Goal: Register for event/course

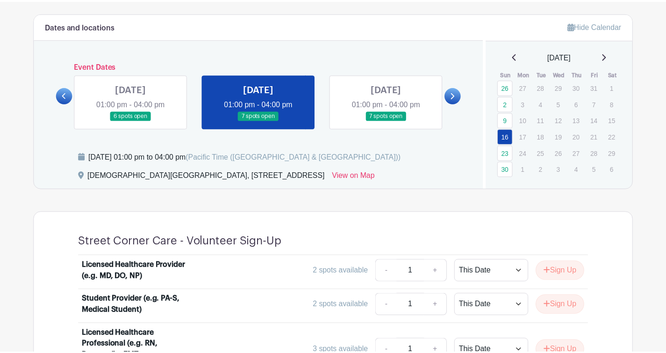
scroll to position [396, 0]
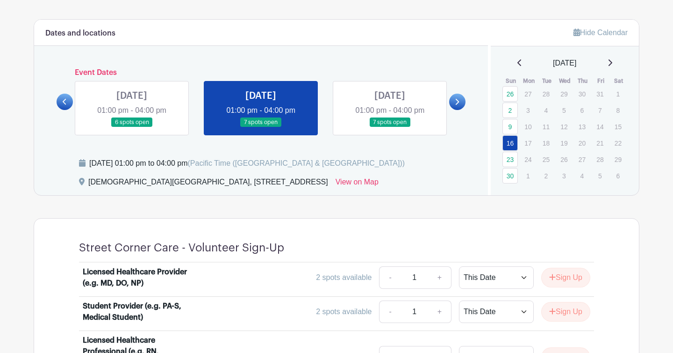
click at [390, 127] on link at bounding box center [390, 127] width 0 height 0
click at [511, 158] on link "23" at bounding box center [510, 158] width 15 height 15
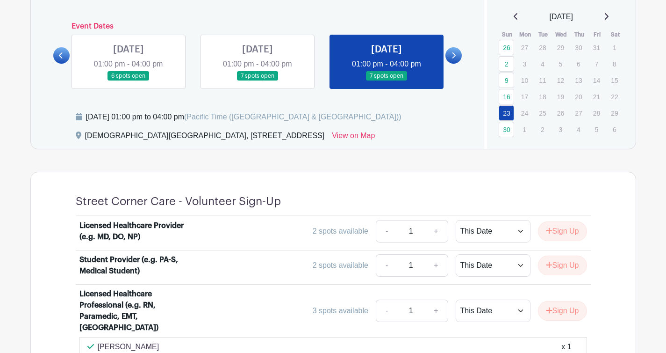
scroll to position [440, 0]
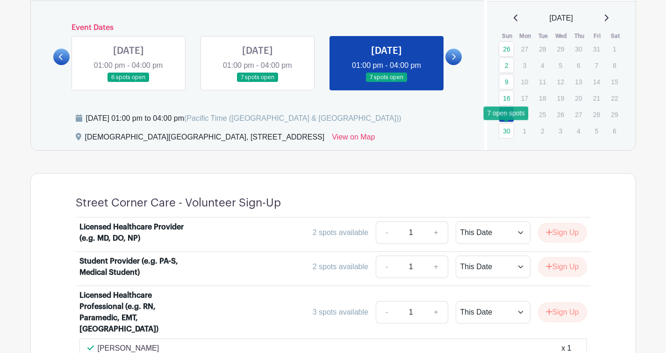
click at [507, 130] on link "30" at bounding box center [506, 130] width 15 height 15
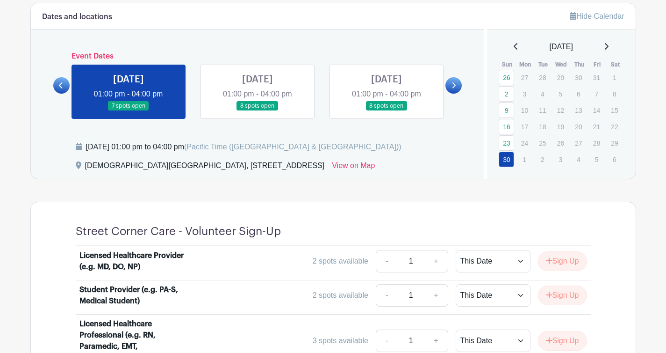
scroll to position [410, 0]
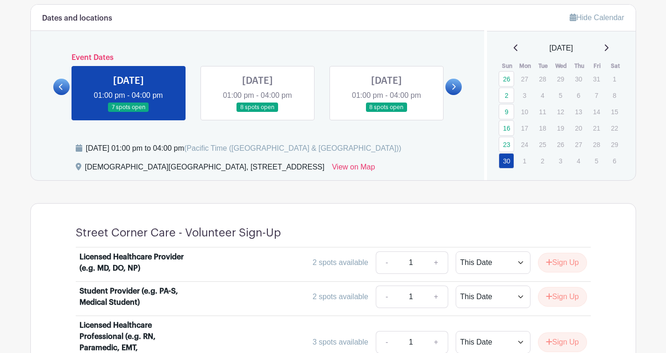
click at [258, 112] on link at bounding box center [258, 112] width 0 height 0
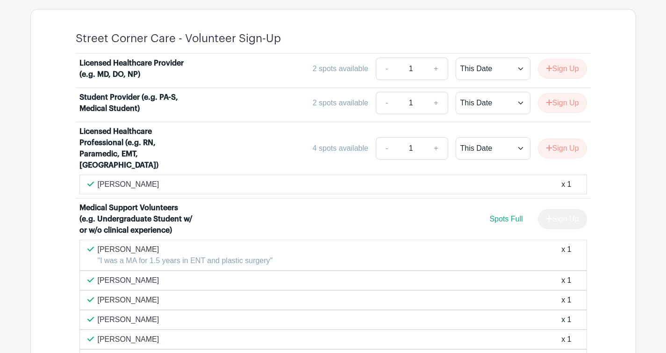
scroll to position [477, 0]
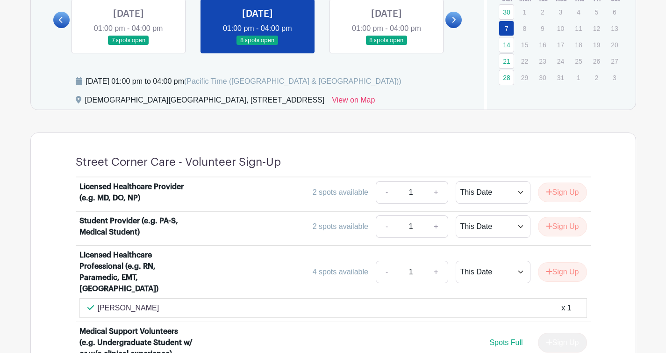
click at [387, 45] on link at bounding box center [387, 45] width 0 height 0
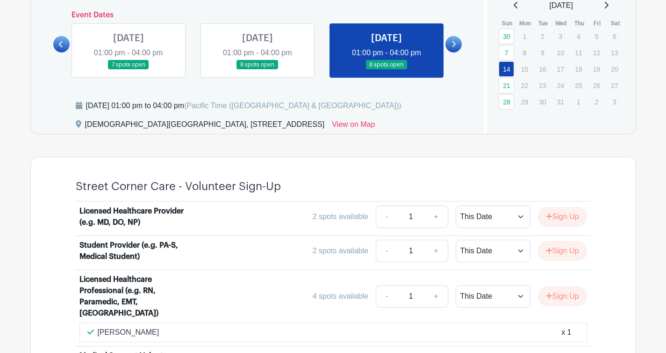
scroll to position [445, 0]
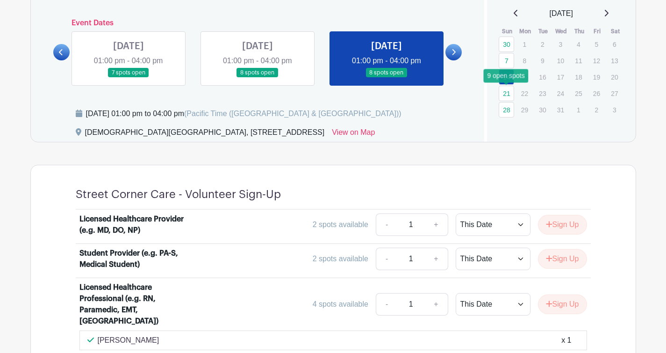
click at [508, 88] on link "21" at bounding box center [506, 93] width 15 height 15
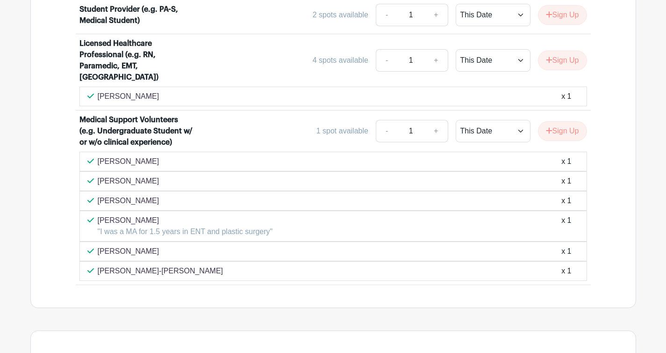
scroll to position [690, 0]
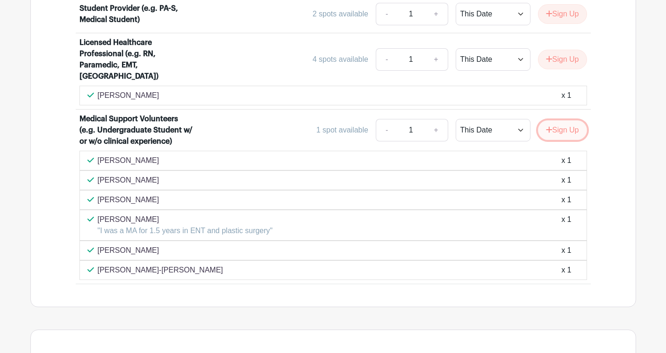
click at [555, 120] on button "Sign Up" at bounding box center [562, 130] width 49 height 20
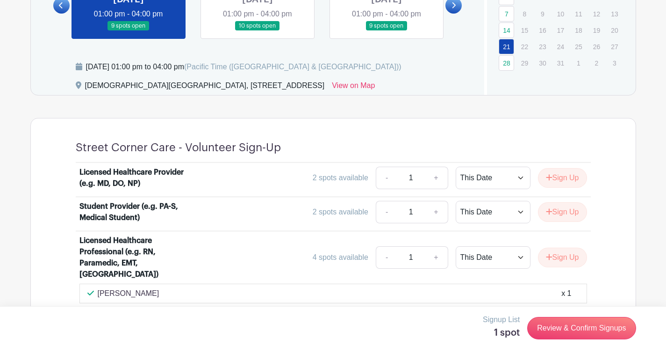
scroll to position [452, 0]
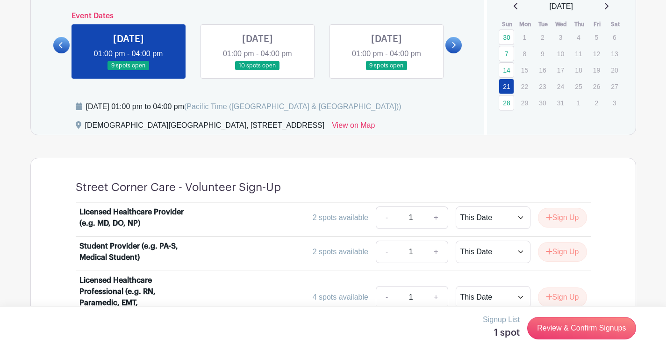
click at [609, 5] on icon at bounding box center [607, 6] width 4 height 7
click at [508, 55] on link "4" at bounding box center [506, 53] width 15 height 15
click at [510, 54] on link "4" at bounding box center [506, 53] width 15 height 15
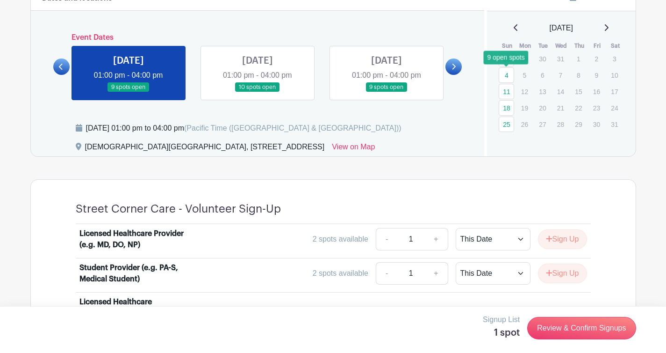
scroll to position [339, 0]
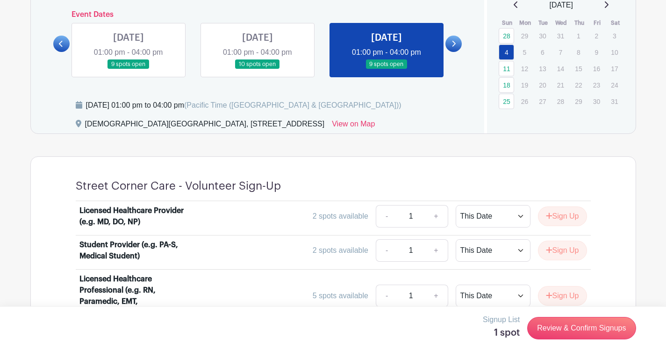
scroll to position [425, 0]
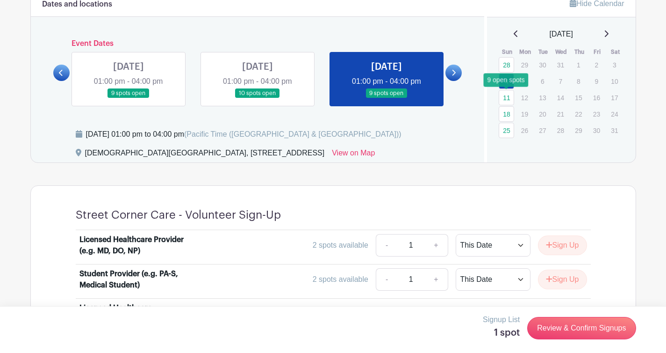
click at [509, 98] on link "11" at bounding box center [506, 97] width 15 height 15
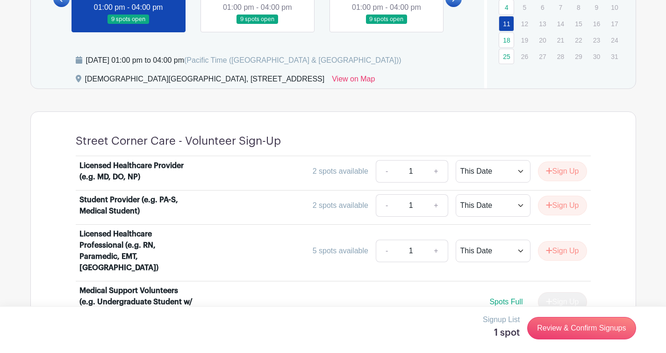
scroll to position [437, 0]
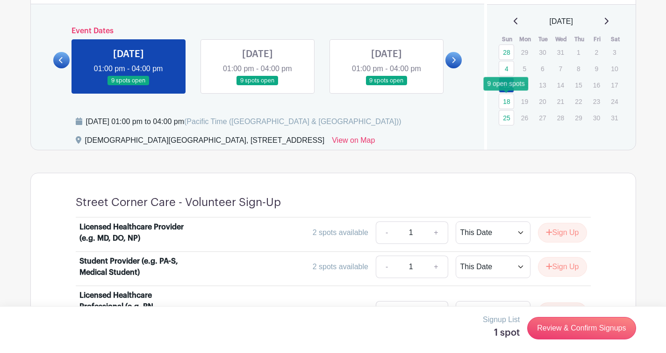
click at [509, 101] on link "18" at bounding box center [506, 101] width 15 height 15
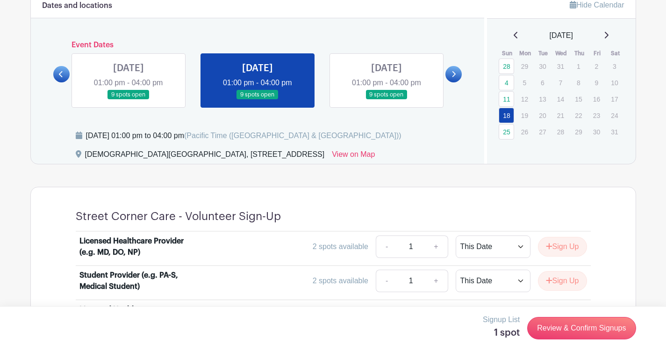
scroll to position [421, 0]
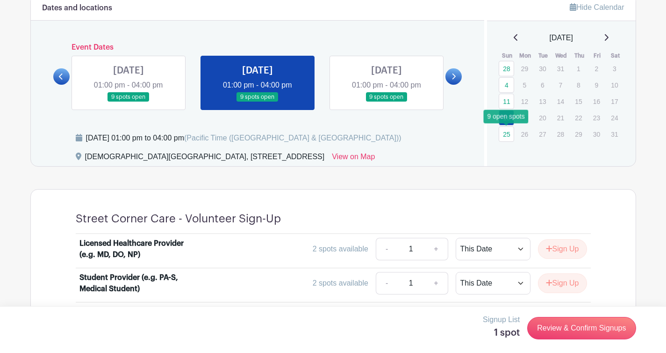
click at [509, 130] on link "25" at bounding box center [506, 133] width 15 height 15
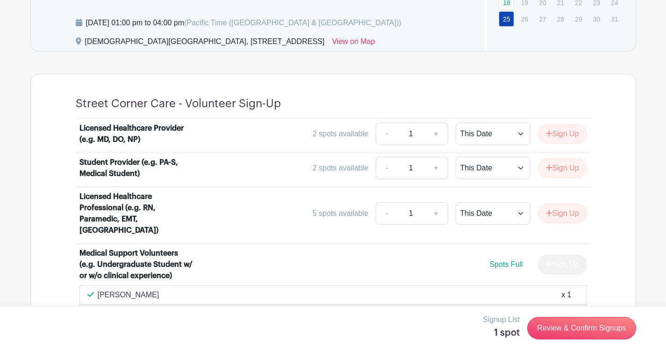
scroll to position [421, 0]
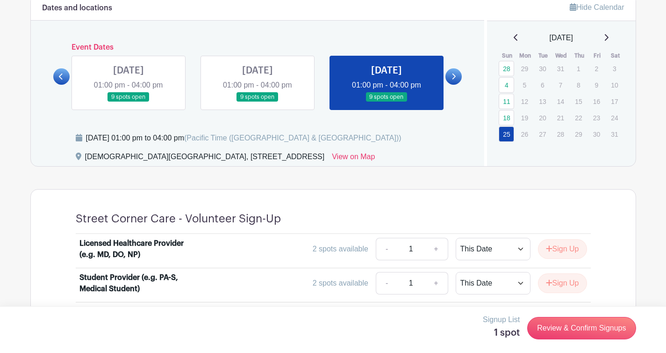
click at [609, 36] on icon at bounding box center [606, 37] width 5 height 7
click at [510, 64] on link "1" at bounding box center [506, 68] width 15 height 15
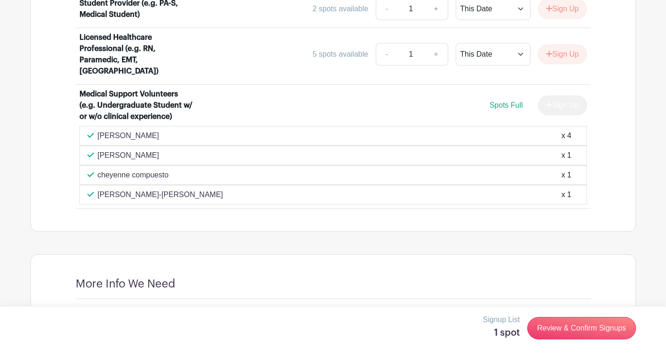
scroll to position [404, 0]
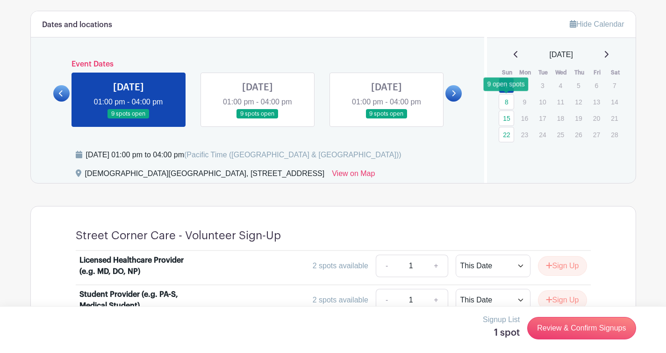
click at [511, 98] on link "8" at bounding box center [506, 101] width 15 height 15
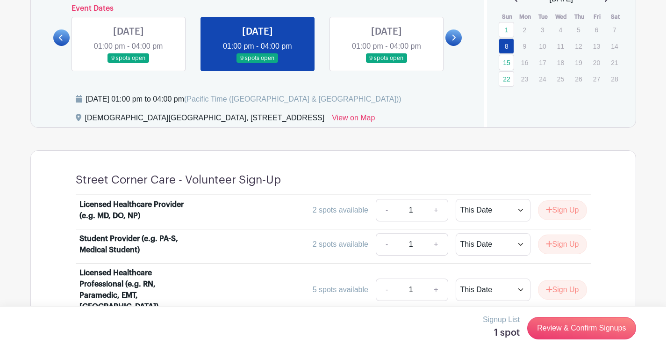
scroll to position [417, 0]
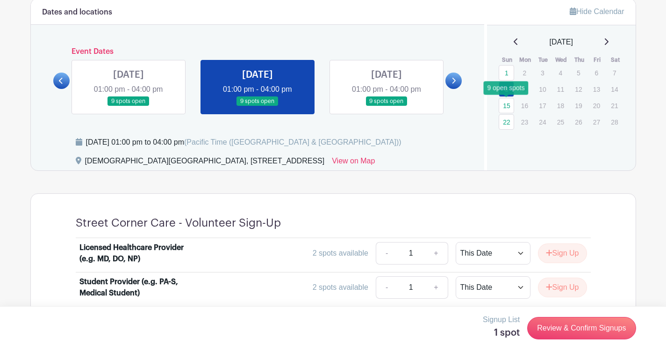
click at [509, 109] on link "15" at bounding box center [506, 105] width 15 height 15
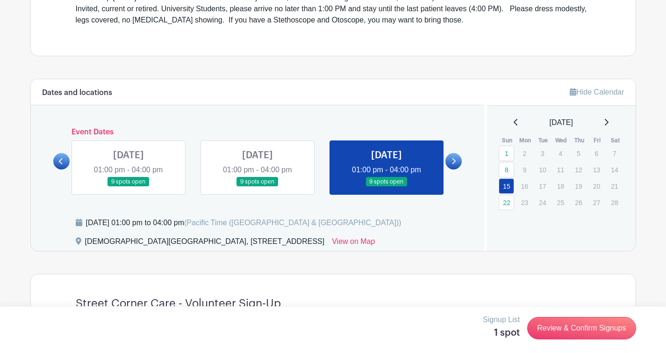
scroll to position [296, 0]
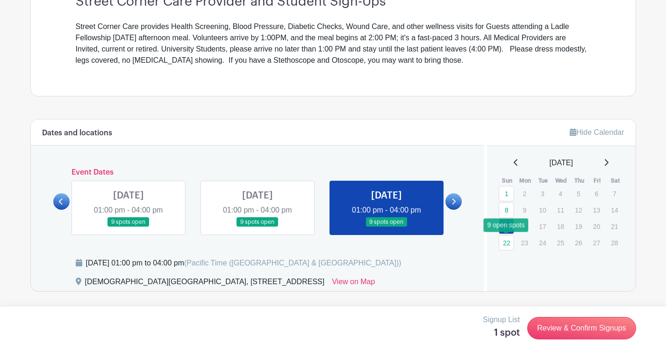
click at [508, 244] on link "22" at bounding box center [506, 242] width 15 height 15
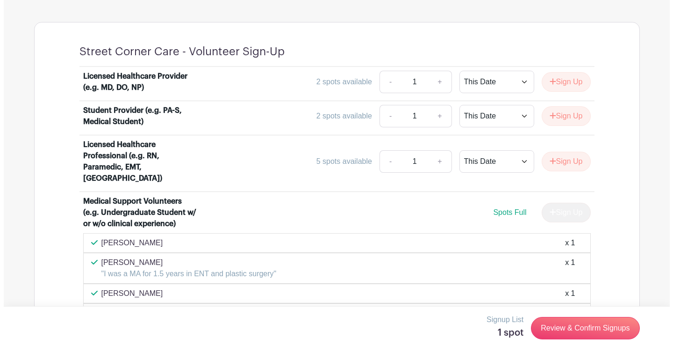
scroll to position [712, 0]
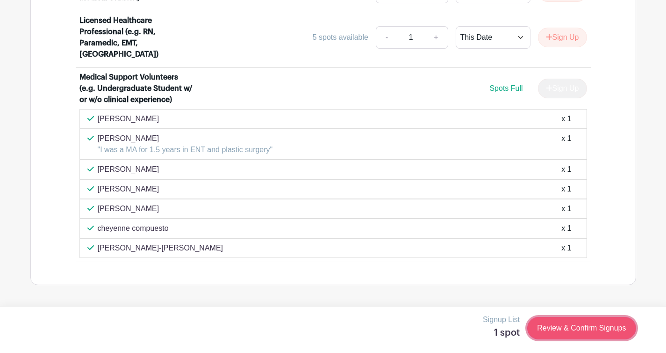
click at [571, 324] on link "Review & Confirm Signups" at bounding box center [581, 328] width 108 height 22
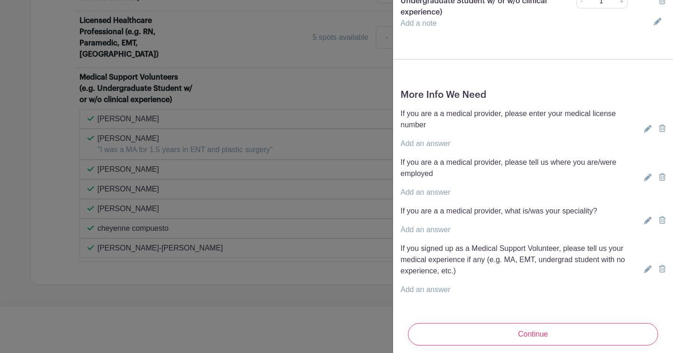
scroll to position [148, 0]
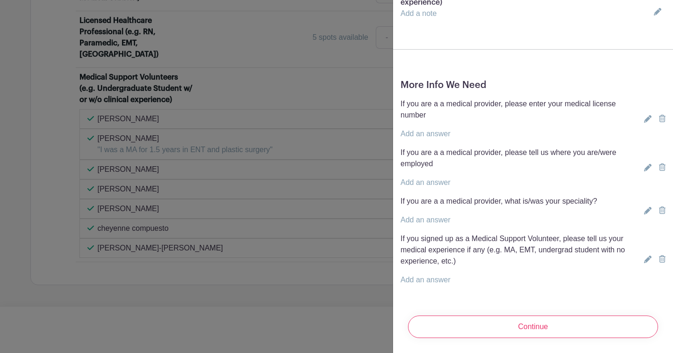
click at [447, 278] on div "More Info We Need If you are a a medical provider, please enter your medical li…" at bounding box center [533, 186] width 280 height 228
click at [644, 255] on icon at bounding box center [647, 258] width 7 height 7
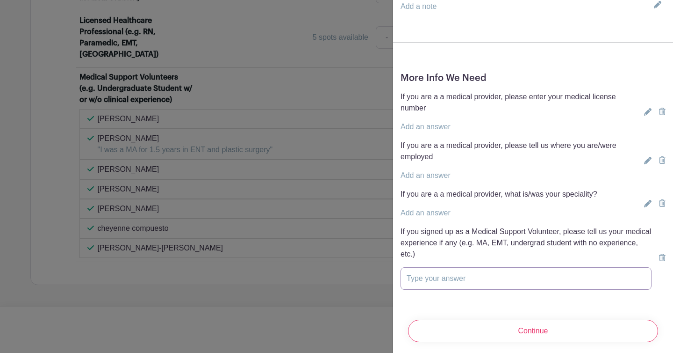
click at [538, 288] on input "text" at bounding box center [526, 278] width 251 height 22
click at [504, 281] on input "Graduated UCSD 2025 with Human Bio" at bounding box center [526, 278] width 251 height 22
click at [582, 277] on input "Graduated UCSD 2025 with B.S. Human Bio" at bounding box center [526, 278] width 251 height 22
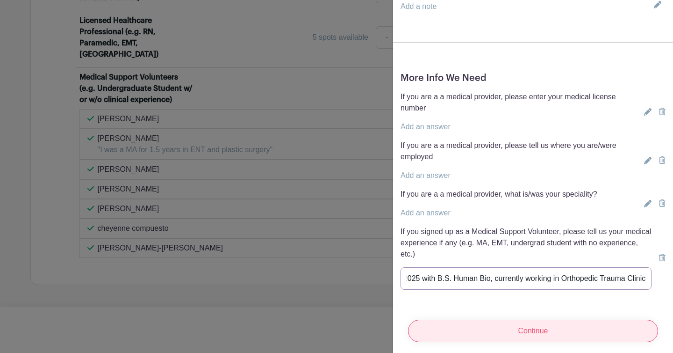
type input "Graduated UCSD 2025 with B.S. Human Bio, currently working in Orthopedic Trauma…"
click at [534, 325] on input "Continue" at bounding box center [533, 330] width 250 height 22
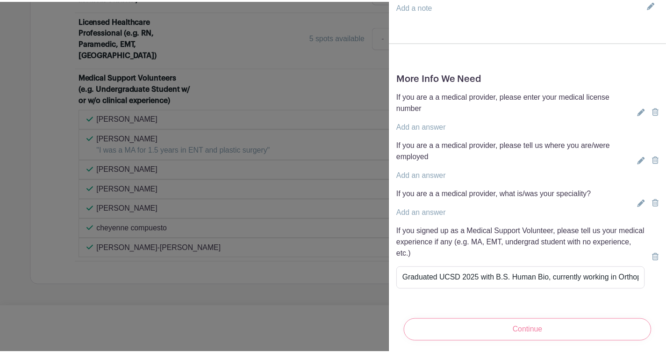
scroll to position [0, 0]
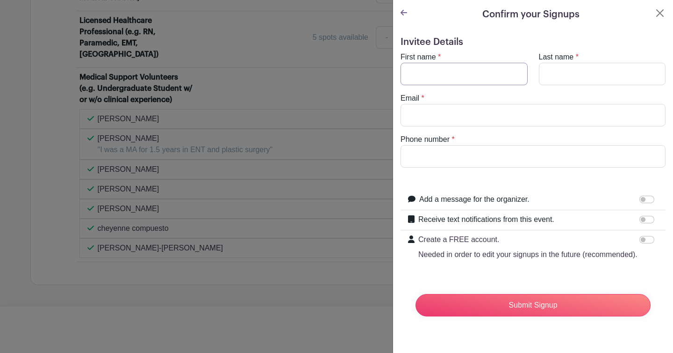
click at [476, 73] on input "First name" at bounding box center [464, 74] width 127 height 22
type input "[PERSON_NAME]"
click at [539, 79] on input "Last name" at bounding box center [602, 74] width 127 height 22
type input "[PERSON_NAME]"
click at [536, 114] on input "Email" at bounding box center [533, 115] width 265 height 22
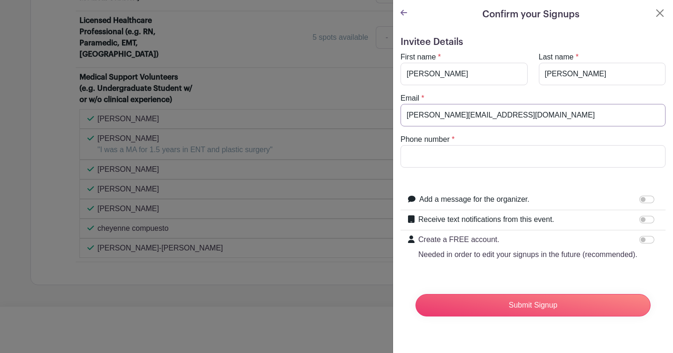
type input "[PERSON_NAME][EMAIL_ADDRESS][DOMAIN_NAME]"
click at [540, 157] on input "Phone number" at bounding box center [533, 156] width 265 height 22
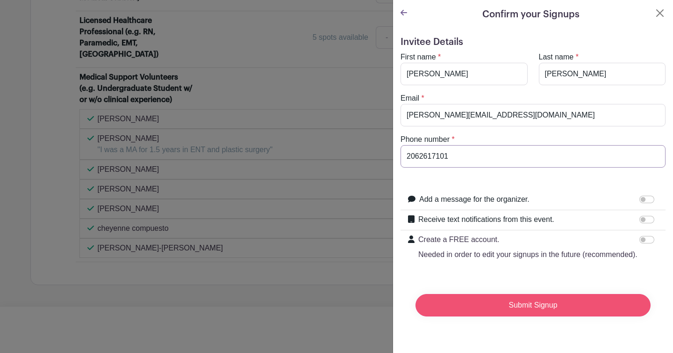
type input "2062617101"
click at [551, 316] on input "Submit Signup" at bounding box center [533, 305] width 235 height 22
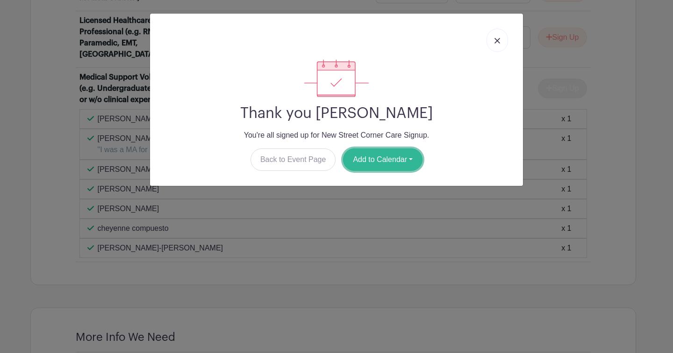
click at [414, 160] on button "Add to Calendar" at bounding box center [382, 159] width 79 height 22
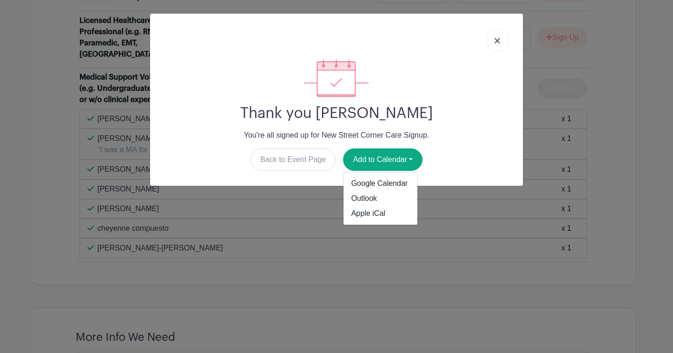
click at [443, 144] on div "Thank you [PERSON_NAME] You're all signed up for New Street Corner Care Signup.…" at bounding box center [337, 114] width 358 height 111
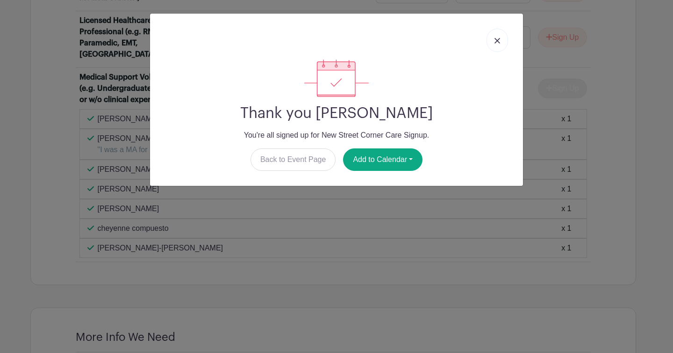
click at [498, 37] on link at bounding box center [498, 40] width 22 height 23
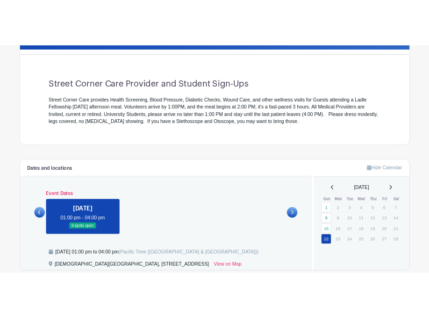
scroll to position [112, 0]
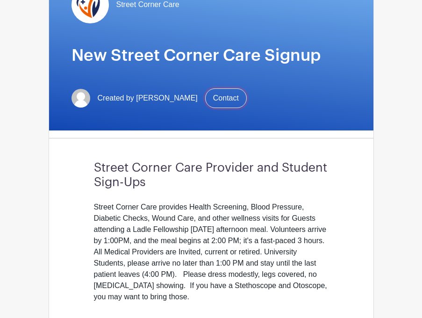
click at [225, 96] on link "Contact" at bounding box center [226, 98] width 42 height 20
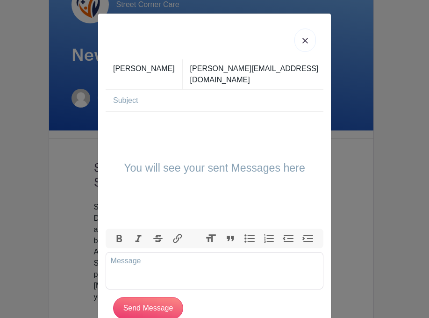
click at [163, 162] on h4 "You will see your sent Messages here" at bounding box center [214, 168] width 181 height 13
click at [143, 260] on trix-editor at bounding box center [215, 270] width 218 height 37
click at [144, 94] on input "text" at bounding box center [218, 101] width 210 height 22
type input "Sign Up Registration"
click at [158, 186] on div "You will see your sent Messages here" at bounding box center [215, 170] width 218 height 117
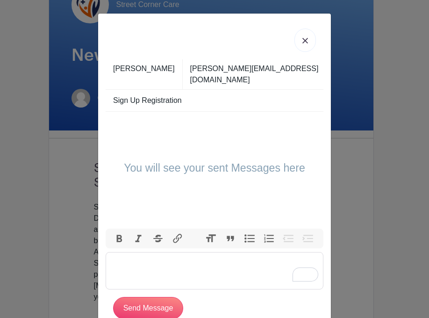
click at [146, 256] on trix-editor "To enrich screen reader interactions, please activate Accessibility in Grammarl…" at bounding box center [215, 270] width 218 height 37
type trix-editor "<div>Hi&nbsp;</div>"
click at [297, 37] on link at bounding box center [306, 40] width 22 height 23
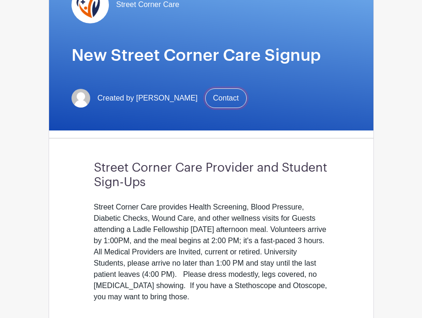
click at [221, 102] on link "Contact" at bounding box center [226, 98] width 42 height 20
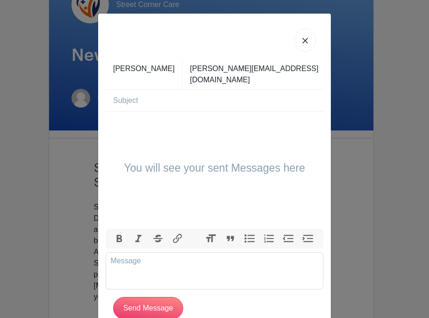
click at [165, 150] on div "You will see your sent Messages here" at bounding box center [215, 170] width 218 height 117
click at [140, 90] on input "text" at bounding box center [218, 101] width 210 height 22
type input "Sign Up Registration"
click at [144, 266] on trix-editor at bounding box center [215, 270] width 218 height 37
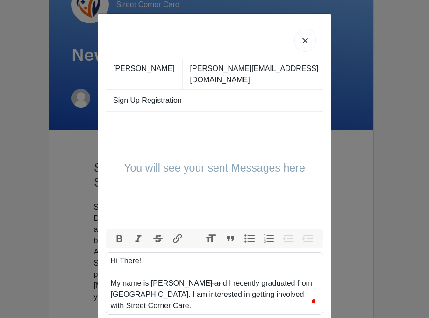
click at [135, 289] on div "Hi There! My name is [PERSON_NAME] and I recently graduated from [GEOGRAPHIC_DA…" at bounding box center [215, 283] width 208 height 56
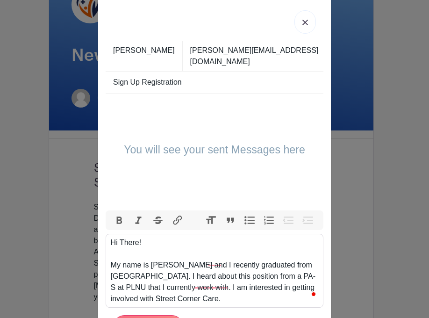
scroll to position [22, 0]
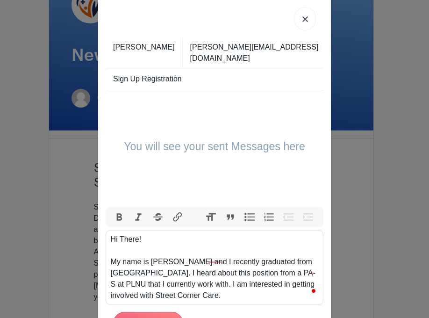
click at [187, 293] on div "Hi There! My name is [PERSON_NAME] and I recently graduated from [GEOGRAPHIC_DA…" at bounding box center [215, 267] width 208 height 67
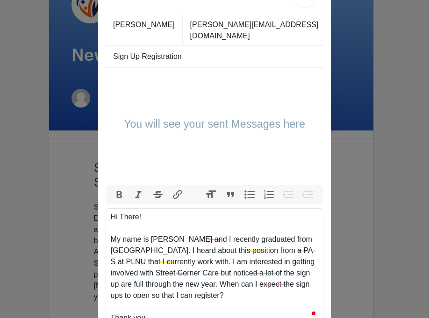
scroll to position [55, 0]
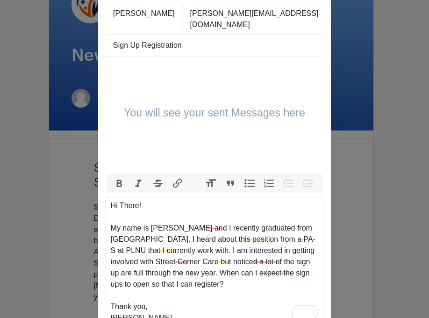
click at [206, 236] on div "Hi There! My name is [PERSON_NAME] and I recently graduated from [GEOGRAPHIC_DA…" at bounding box center [215, 261] width 208 height 123
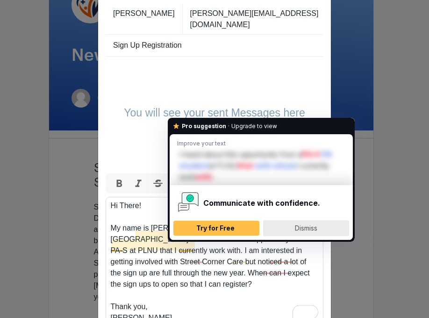
click at [300, 227] on span "Dismiss" at bounding box center [306, 228] width 22 height 8
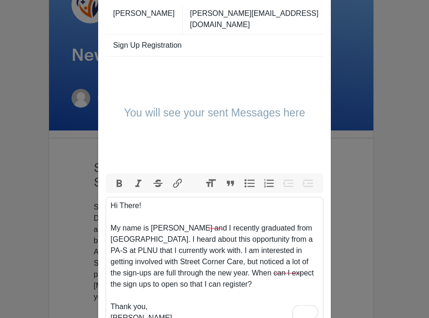
scroll to position [56, 0]
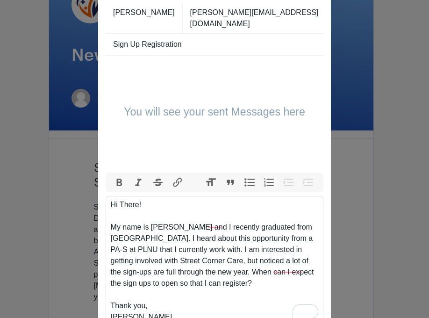
click at [114, 267] on div "Hi There! My name is [PERSON_NAME] and I recently graduated from [GEOGRAPHIC_DA…" at bounding box center [215, 260] width 208 height 123
type trix-editor "<div>Hi There!<br><br>My name is [PERSON_NAME] and I recently graduated from [G…"
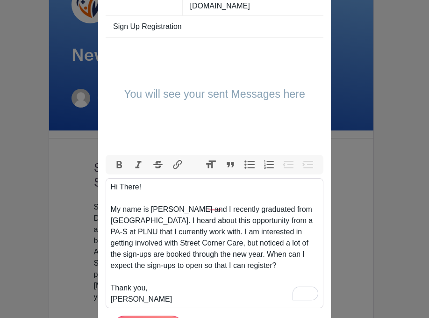
scroll to position [118, 0]
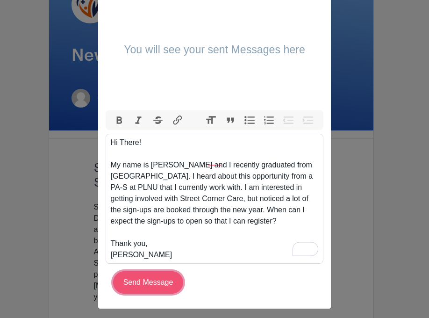
click at [158, 276] on input "Send Message" at bounding box center [148, 282] width 70 height 22
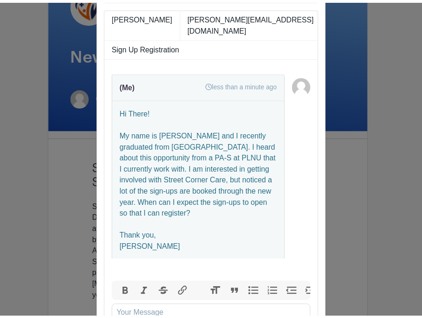
scroll to position [0, 0]
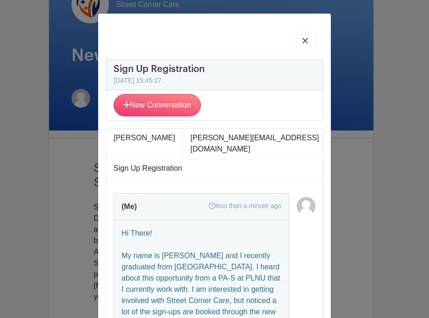
click at [302, 41] on img at bounding box center [305, 41] width 6 height 6
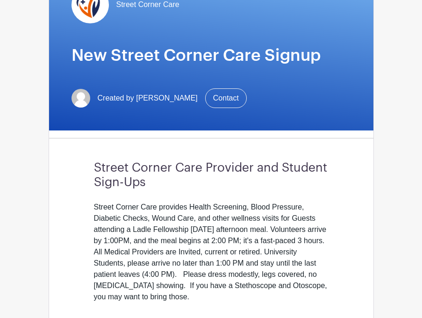
scroll to position [220, 0]
